Goal: Complete application form: Complete application form

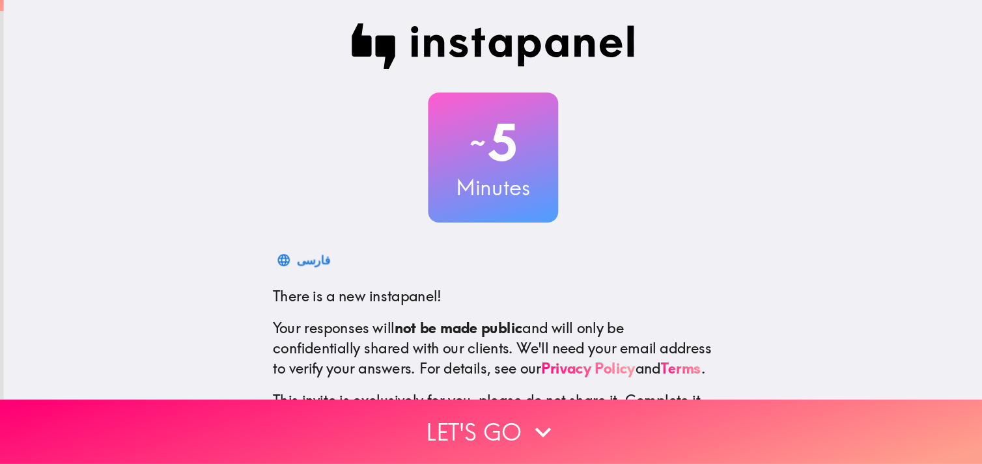
scroll to position [0, 5]
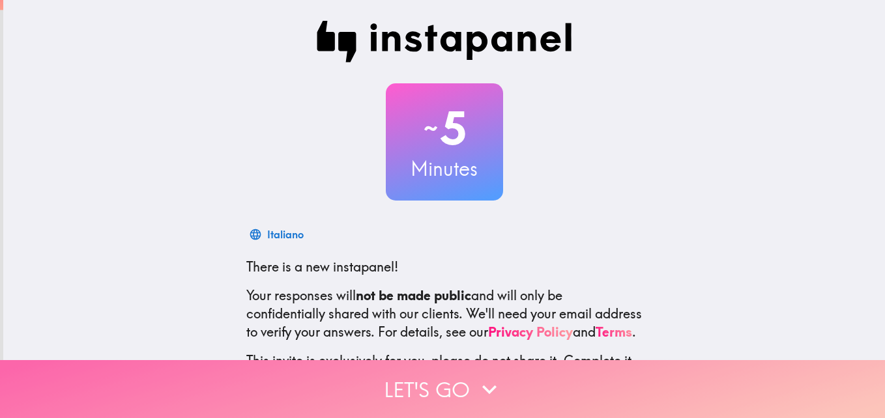
click at [479, 375] on icon "button" at bounding box center [489, 389] width 29 height 29
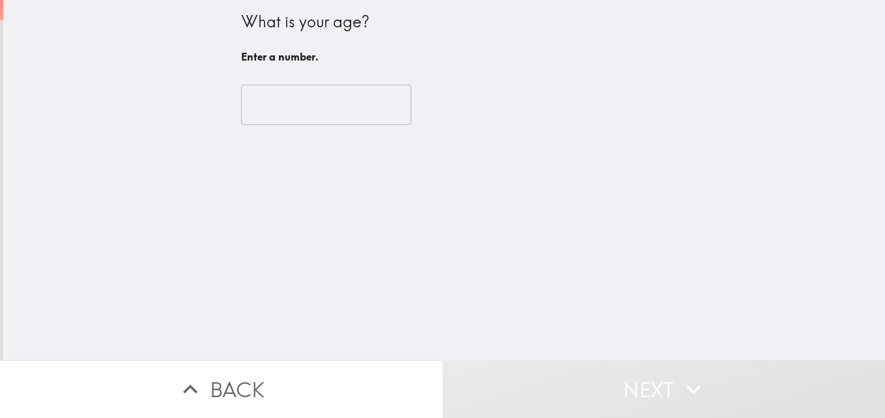
drag, startPoint x: 322, startPoint y: 129, endPoint x: 322, endPoint y: 109, distance: 20.2
click at [322, 109] on div "​" at bounding box center [444, 105] width 407 height 72
click at [322, 109] on input "number" at bounding box center [326, 105] width 170 height 40
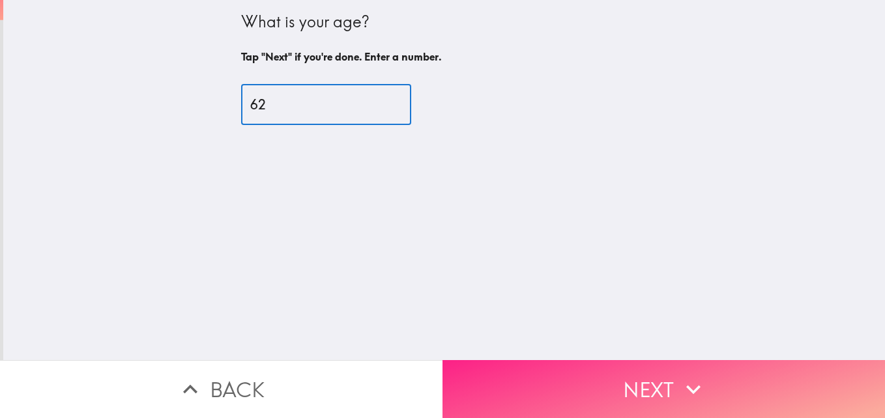
type input "62"
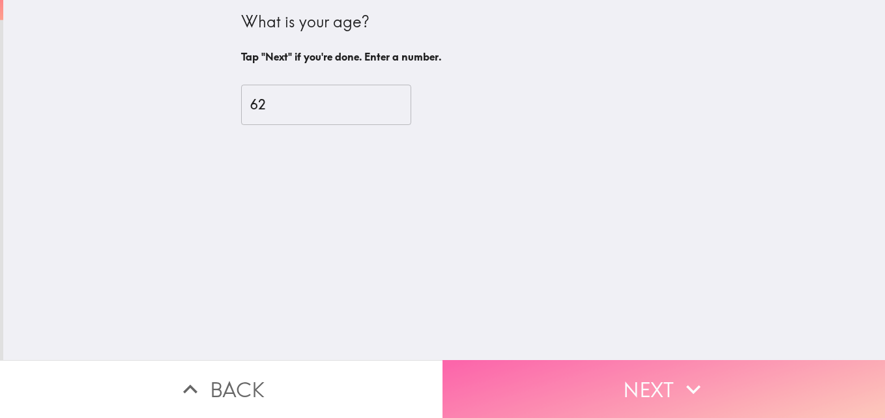
click at [577, 377] on button "Next" at bounding box center [663, 389] width 442 height 58
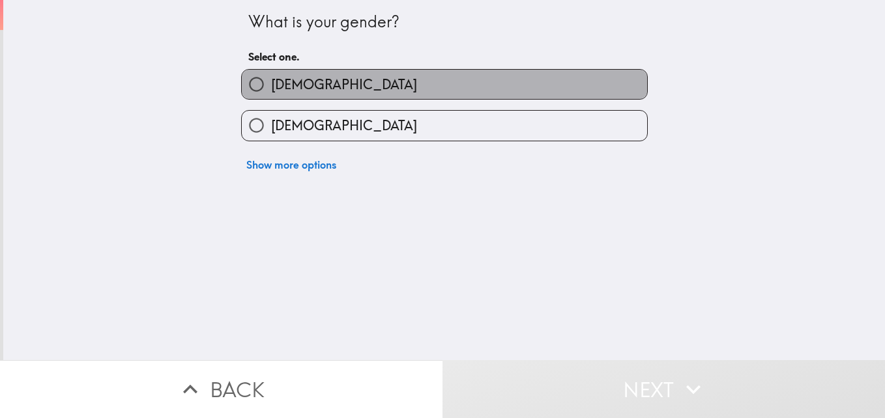
click at [283, 81] on span "[DEMOGRAPHIC_DATA]" at bounding box center [344, 85] width 146 height 18
click at [271, 81] on input "[DEMOGRAPHIC_DATA]" at bounding box center [256, 84] width 29 height 29
radio input "true"
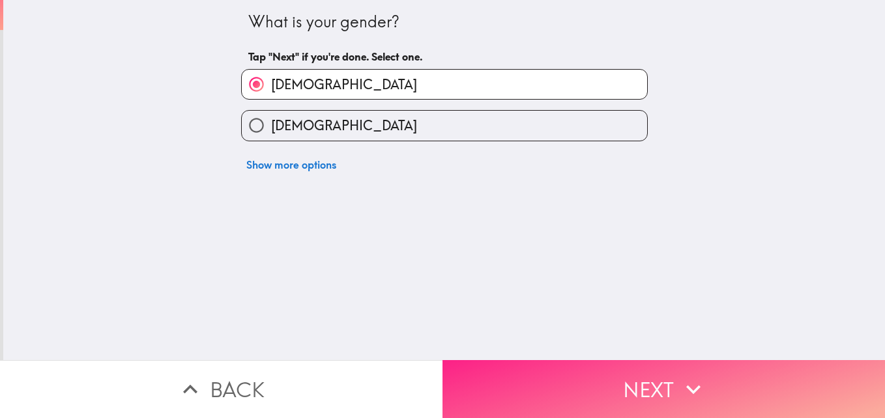
click at [657, 392] on button "Next" at bounding box center [663, 389] width 442 height 58
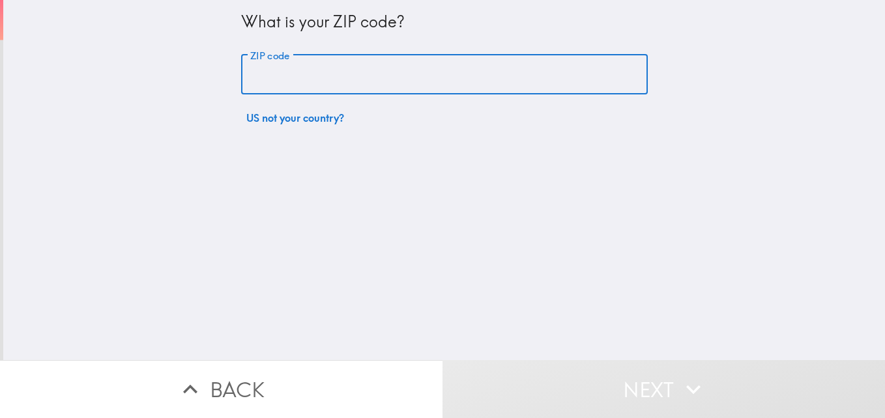
click at [453, 79] on input "ZIP code" at bounding box center [444, 75] width 407 height 40
type input "13748"
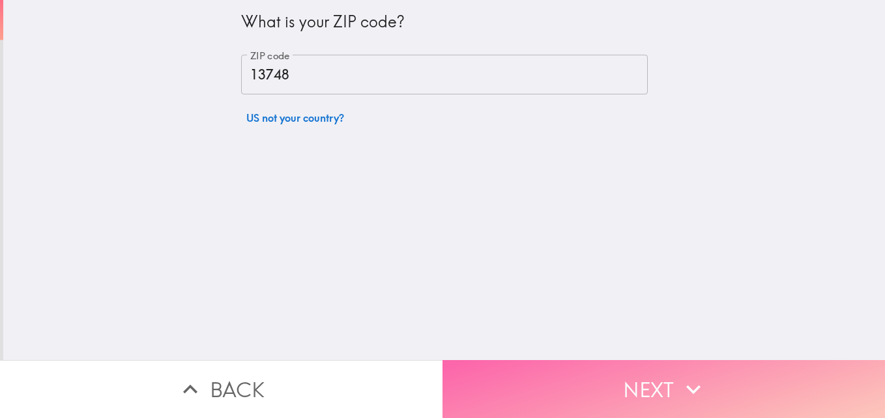
click at [573, 385] on button "Next" at bounding box center [663, 389] width 442 height 58
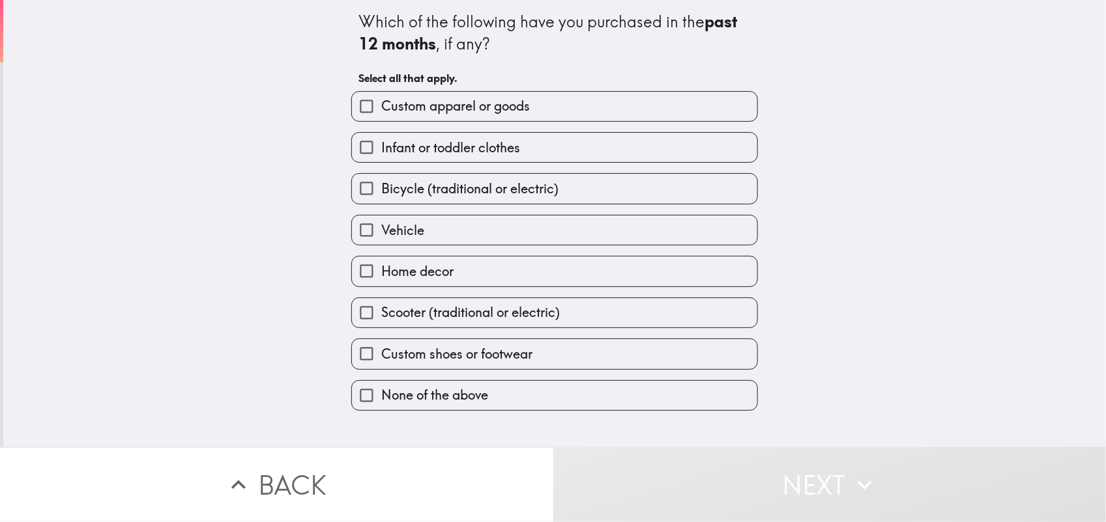
scroll to position [0, 5]
drag, startPoint x: 848, startPoint y: 2, endPoint x: 747, endPoint y: 56, distance: 114.5
click at [747, 56] on div "Which of the following have you purchased in the past 12 months , if any? Selec…" at bounding box center [554, 224] width 1102 height 448
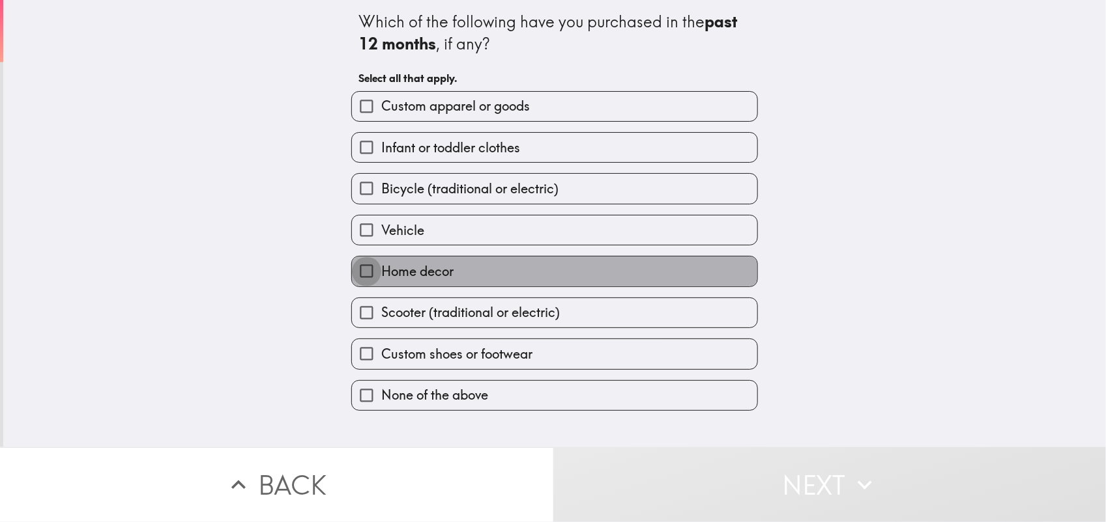
click at [353, 266] on input "Home decor" at bounding box center [366, 271] width 29 height 29
checkbox input "true"
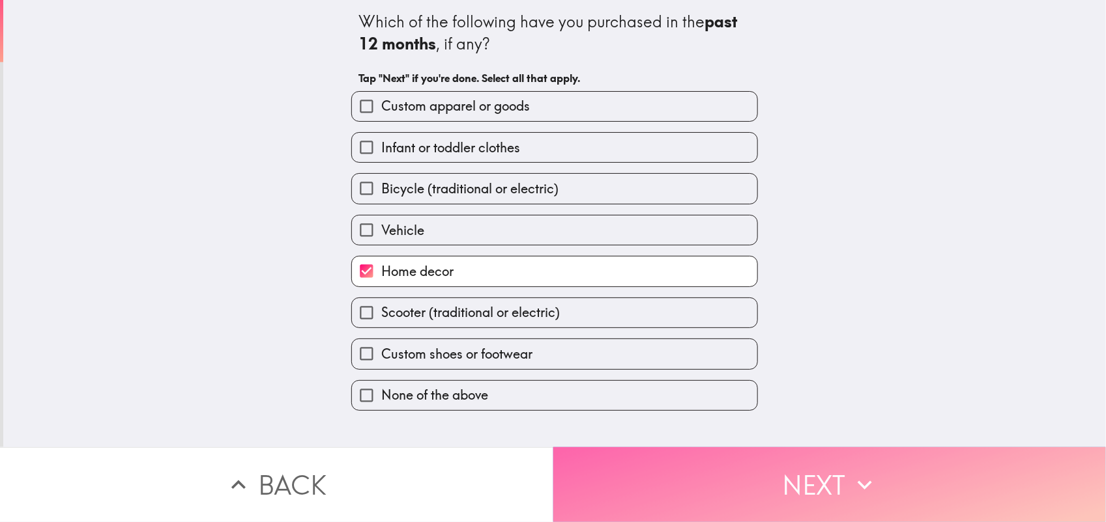
click at [748, 418] on button "Next" at bounding box center [829, 485] width 553 height 75
